Goal: Information Seeking & Learning: Check status

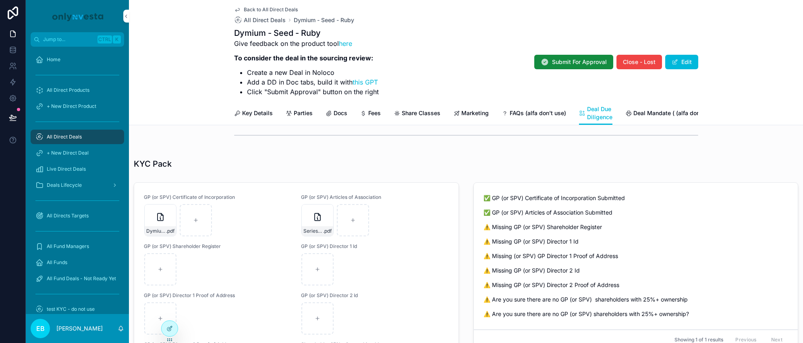
scroll to position [79, 0]
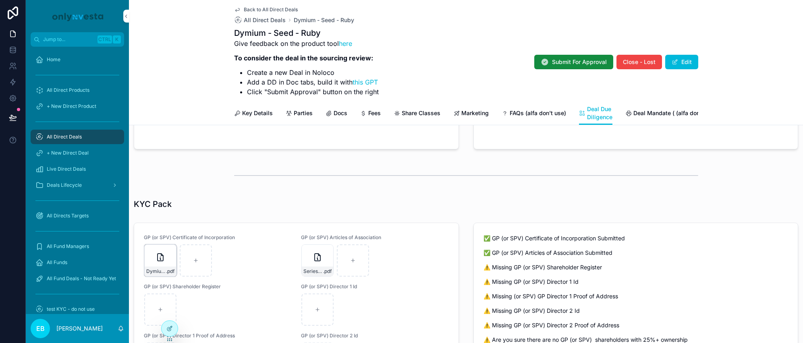
click at [159, 262] on icon "scrollable content" at bounding box center [161, 258] width 10 height 10
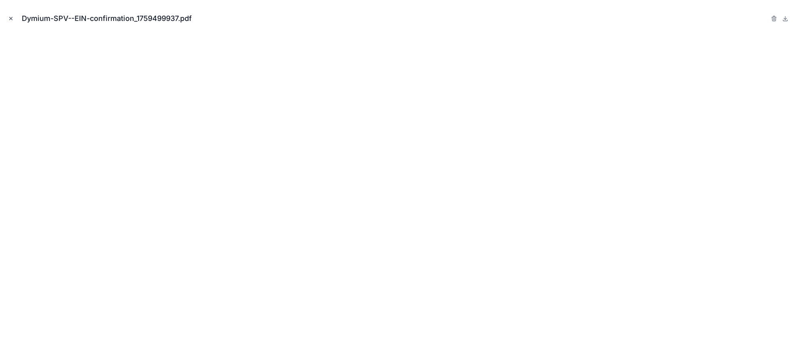
click at [10, 17] on icon "Close modal" at bounding box center [11, 19] width 6 height 6
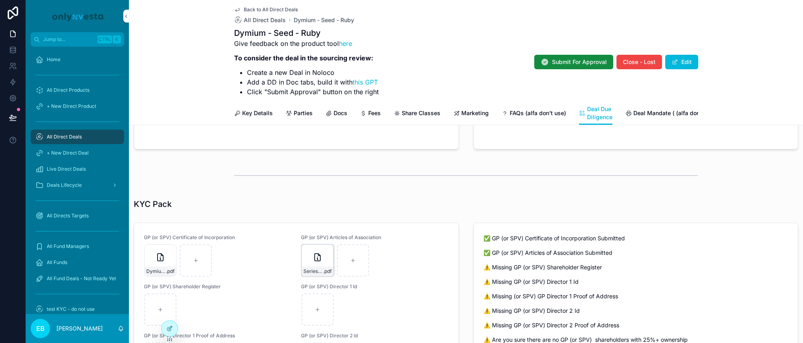
click at [313, 259] on icon "scrollable content" at bounding box center [318, 258] width 10 height 10
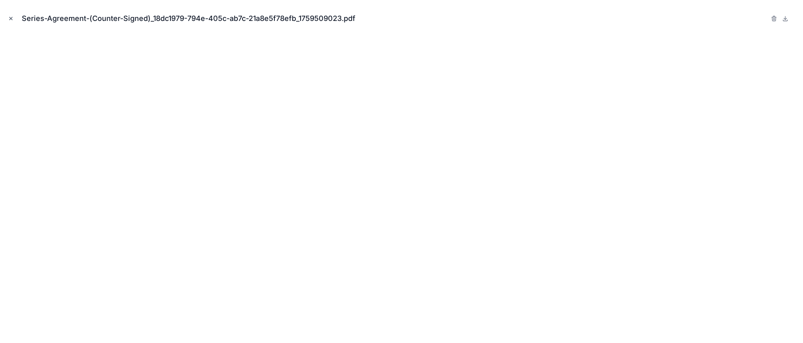
click at [10, 17] on icon "Close modal" at bounding box center [11, 19] width 6 height 6
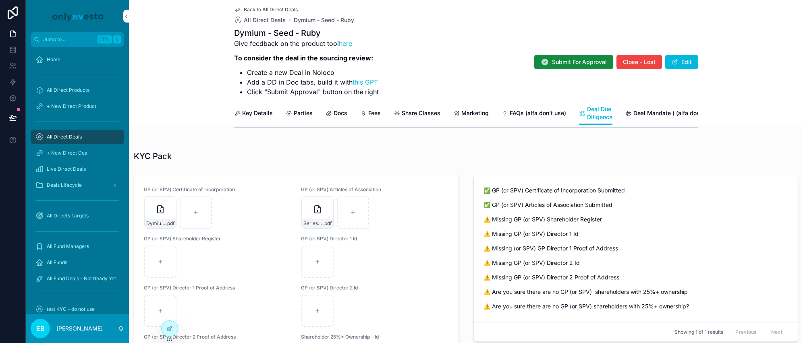
scroll to position [161, 0]
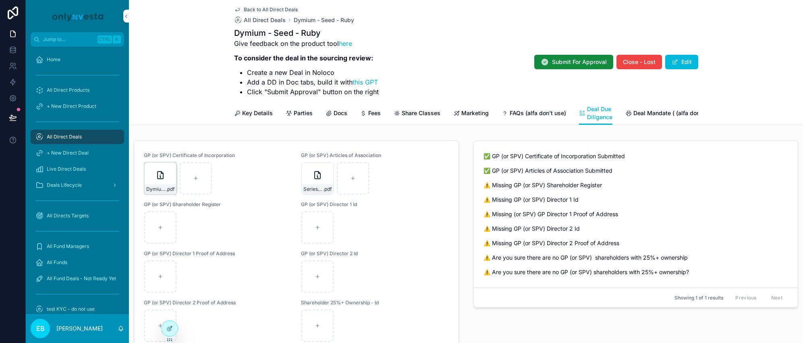
click at [161, 180] on icon "scrollable content" at bounding box center [161, 175] width 10 height 10
